Goal: Transaction & Acquisition: Purchase product/service

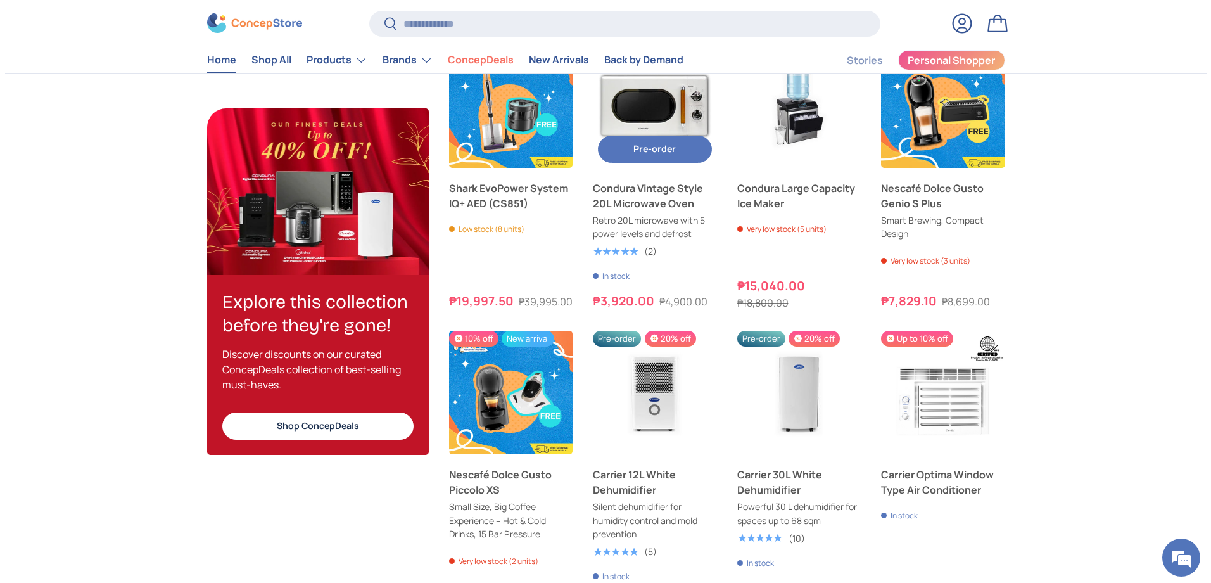
scroll to position [1204, 0]
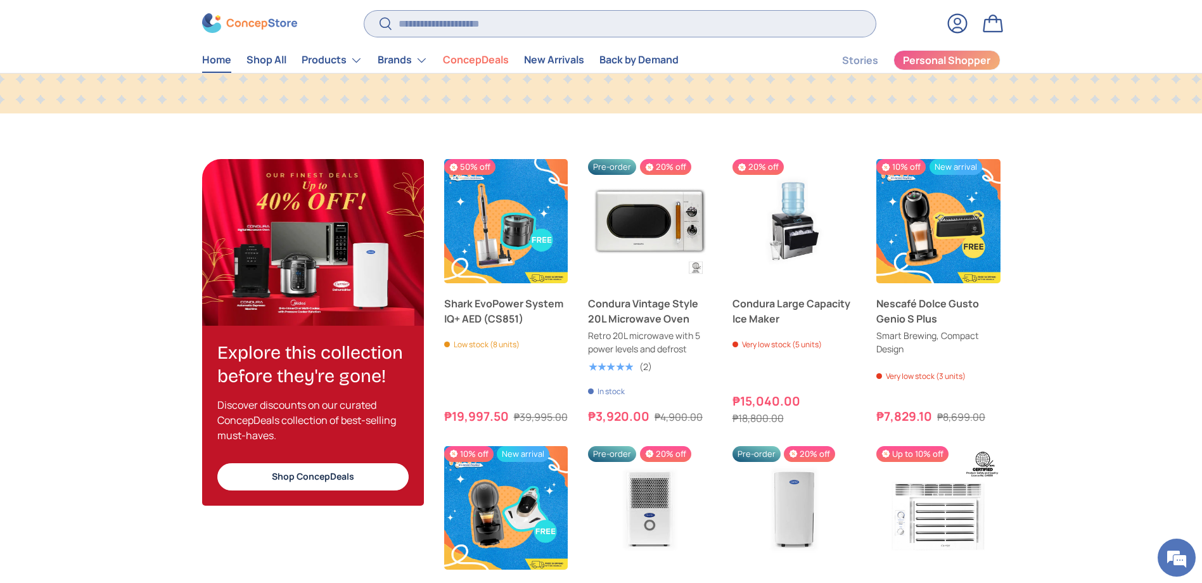
click at [459, 13] on input "Search" at bounding box center [619, 24] width 511 height 26
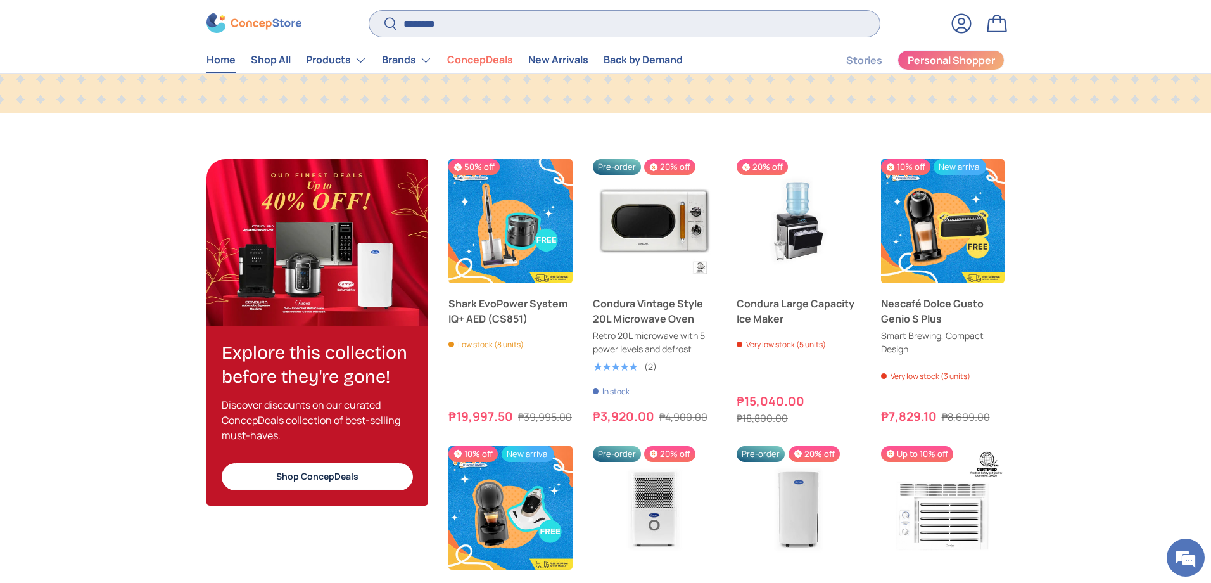
scroll to position [0, 3634]
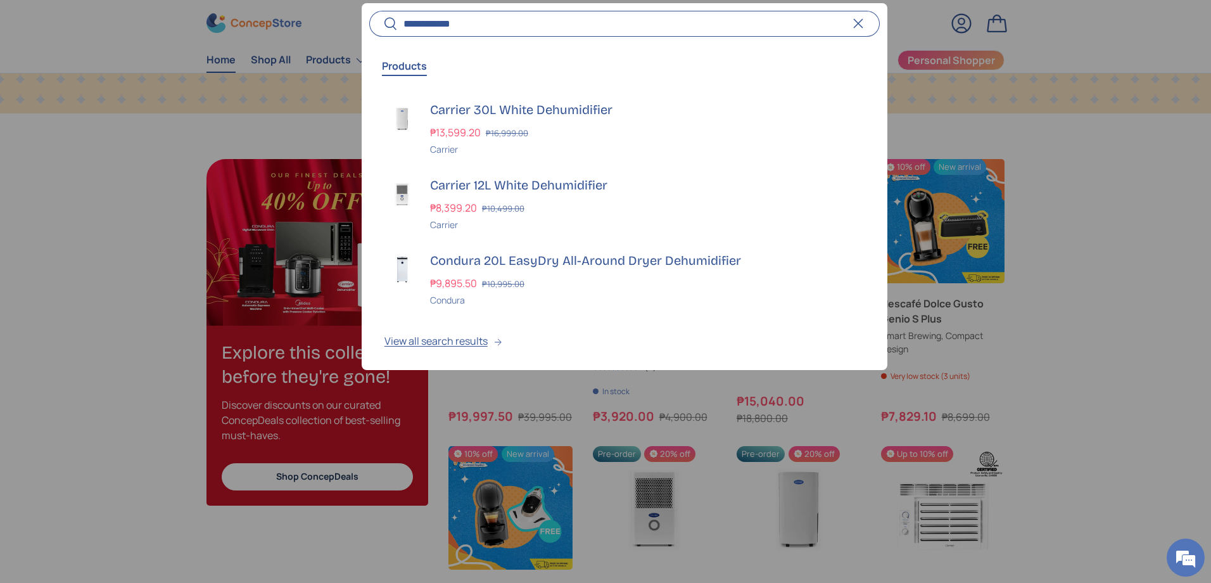
type input "**********"
click at [369, 10] on button "Search" at bounding box center [383, 25] width 29 height 30
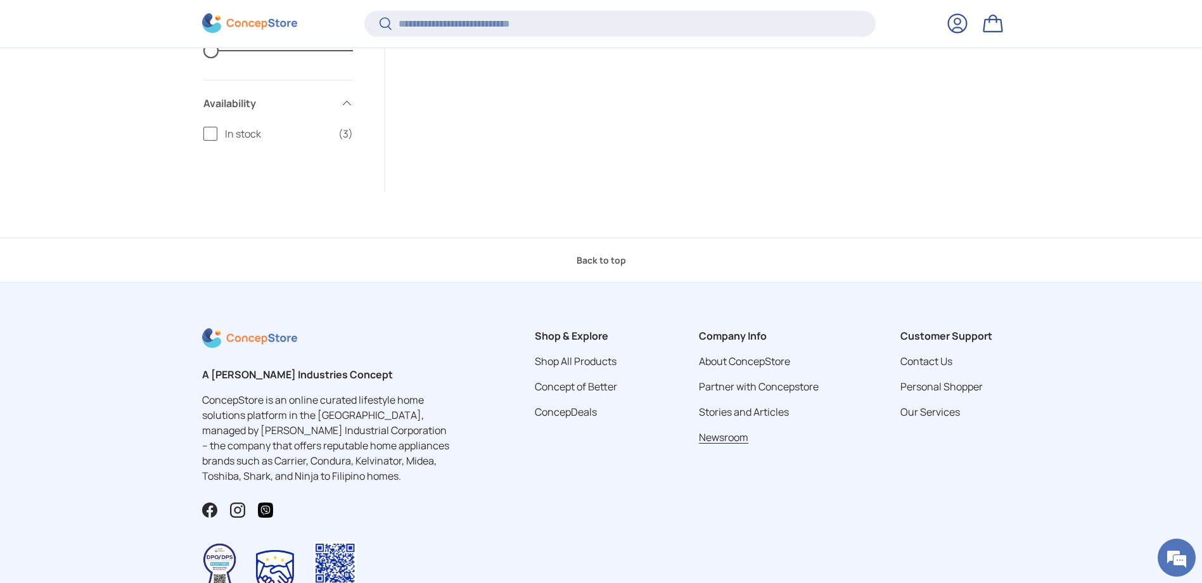
scroll to position [801, 0]
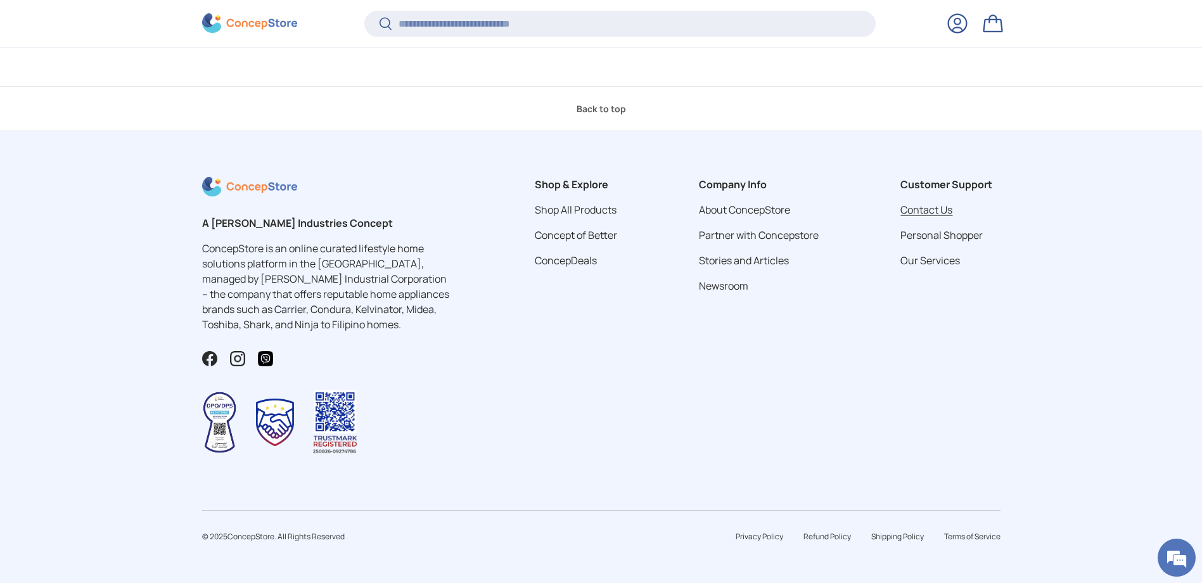
click at [924, 203] on link "Contact Us" at bounding box center [926, 210] width 52 height 14
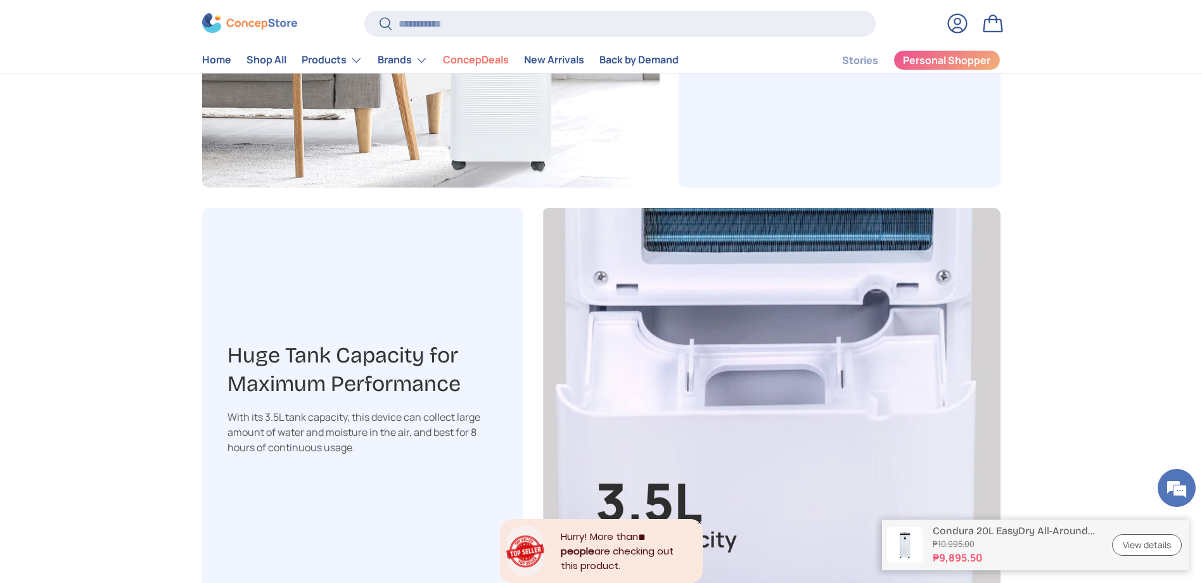
scroll to position [1647, 0]
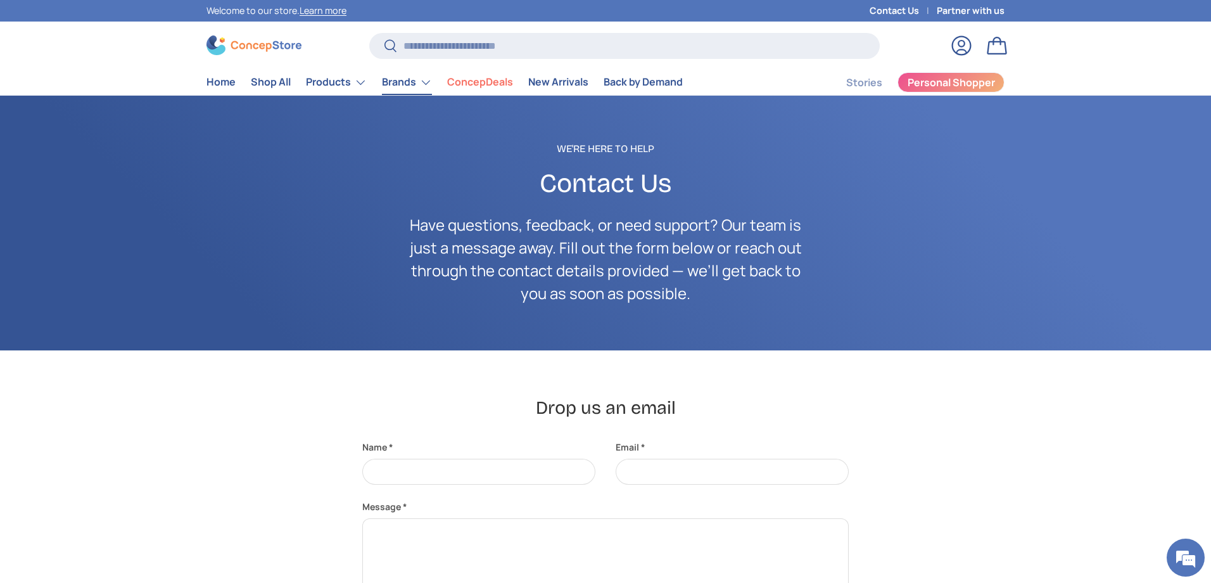
click at [397, 85] on link "Brands" at bounding box center [407, 82] width 50 height 25
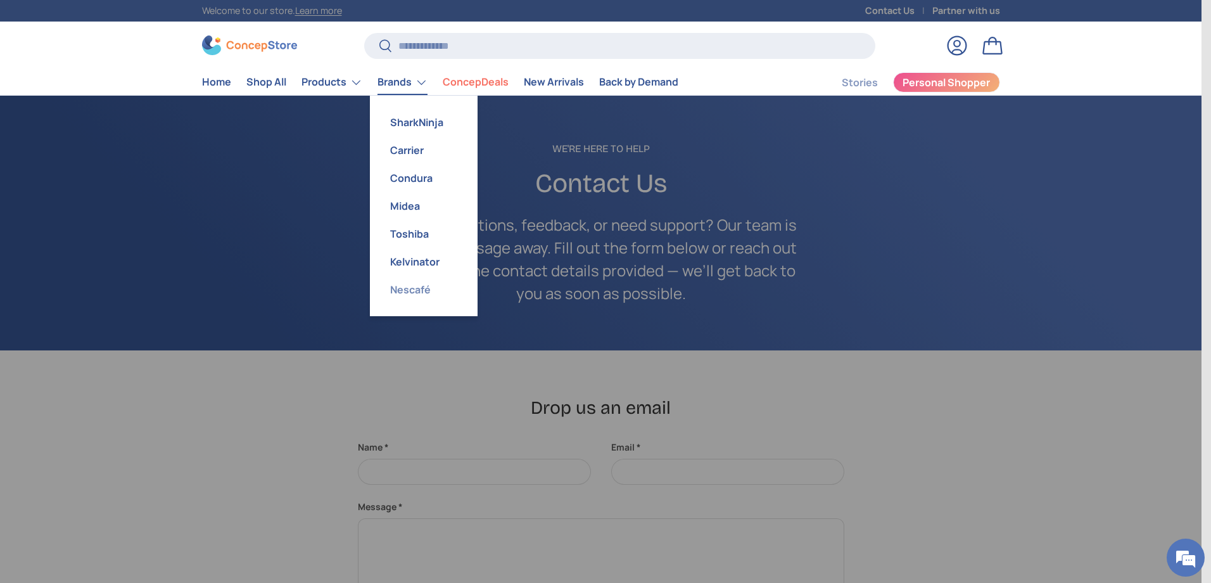
click at [409, 296] on link "Nescafé" at bounding box center [424, 290] width 93 height 28
